Goal: Information Seeking & Learning: Learn about a topic

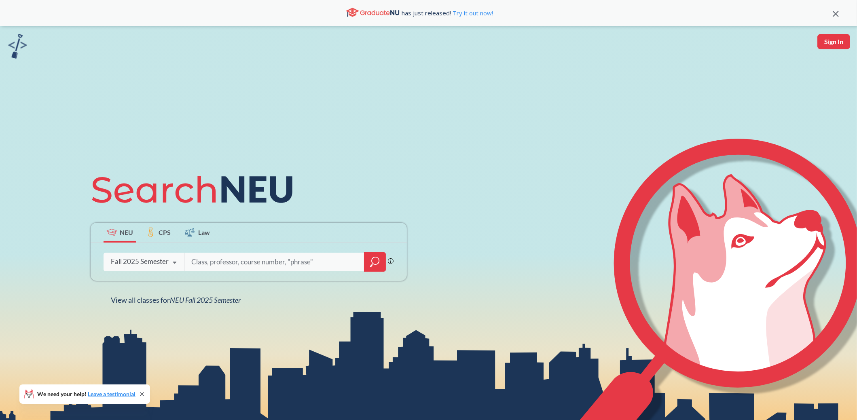
click at [152, 256] on div "Fall 2025 Semester Fall 2025 Semester Summer 2 2025 Semester Summer Full 2025 S…" at bounding box center [143, 261] width 80 height 20
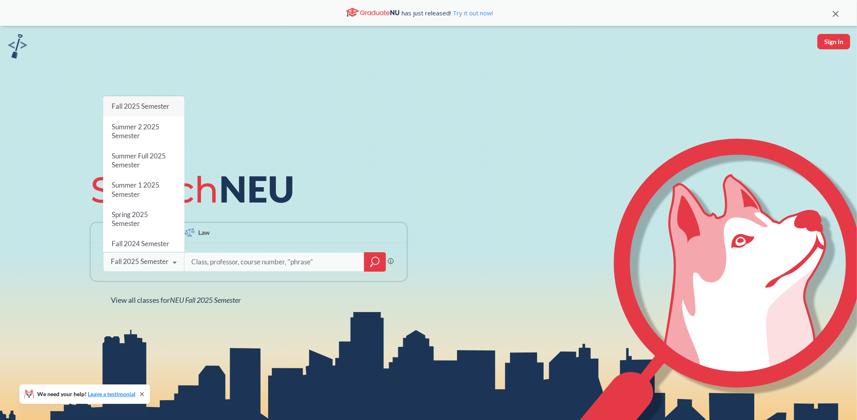
click at [240, 260] on input "search" at bounding box center [274, 261] width 168 height 17
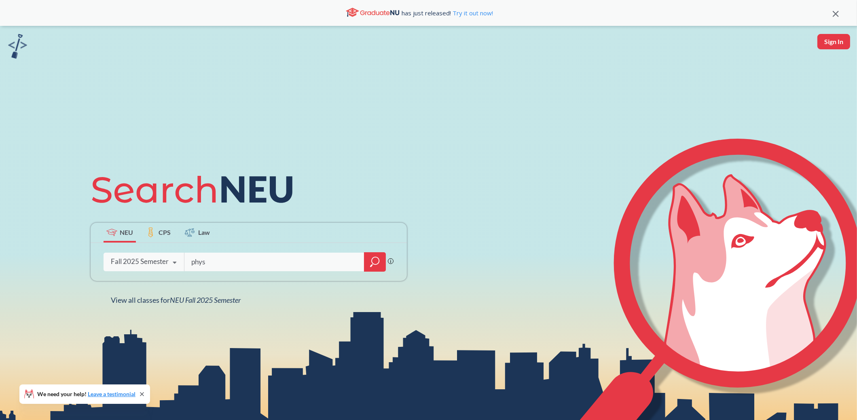
type input "phys"
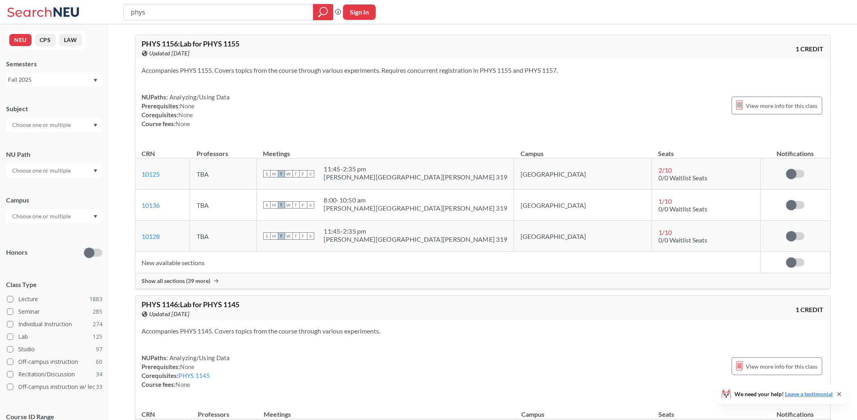
click at [74, 212] on div at bounding box center [54, 216] width 96 height 14
click at [65, 214] on input "text" at bounding box center [42, 216] width 68 height 10
type input "l"
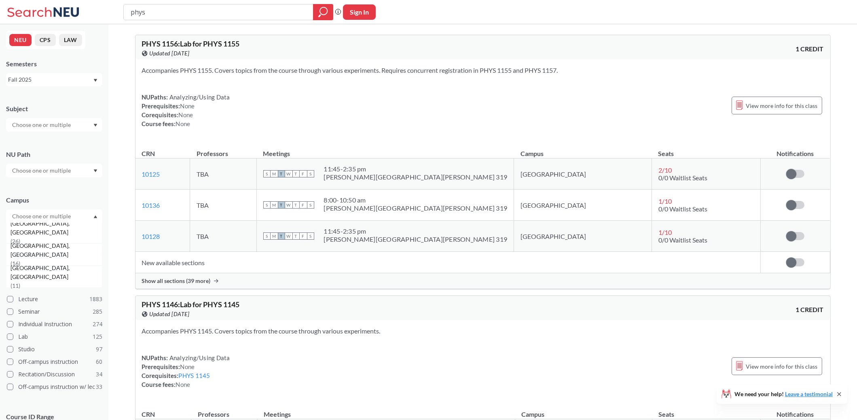
scroll to position [59, 0]
click at [105, 193] on div "NEU CPS LAW Semesters Fall 2025 Subject [GEOGRAPHIC_DATA] [GEOGRAPHIC_DATA] ( 2…" at bounding box center [54, 222] width 108 height 396
drag, startPoint x: 158, startPoint y: 12, endPoint x: 67, endPoint y: 15, distance: 91.0
click at [67, 15] on div "phys Phrase search guarantees the exact search appears in the results. Ex. If y…" at bounding box center [428, 12] width 857 height 24
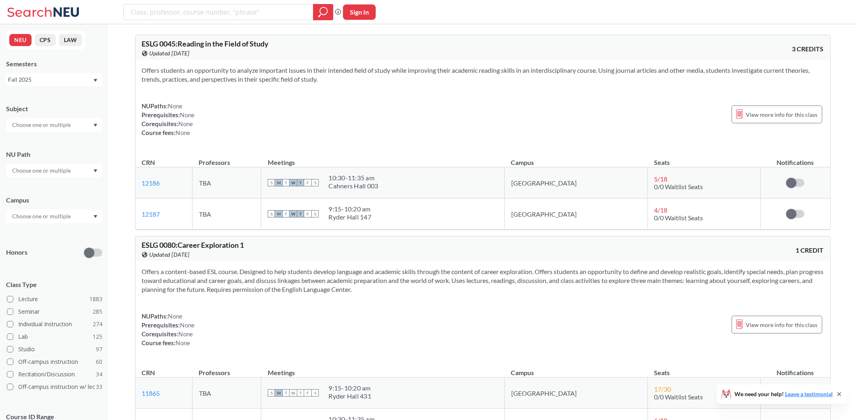
click at [67, 216] on input "text" at bounding box center [42, 216] width 68 height 10
click at [176, 9] on input "search" at bounding box center [218, 12] width 177 height 14
type input "phys"
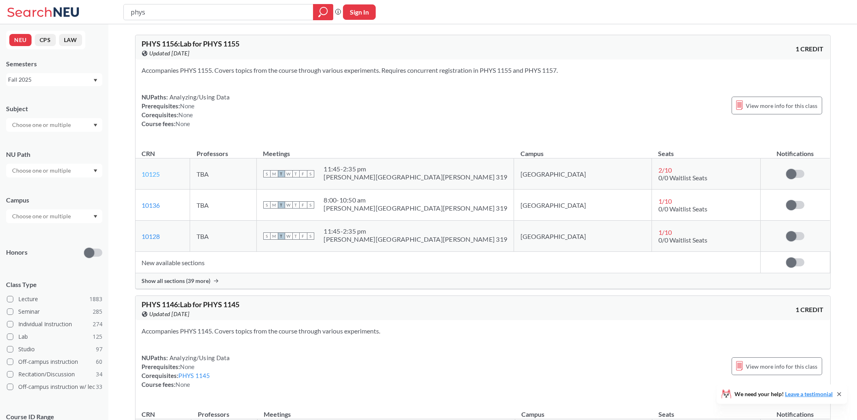
click at [154, 172] on link "10125" at bounding box center [151, 174] width 18 height 8
